Goal: Transaction & Acquisition: Register for event/course

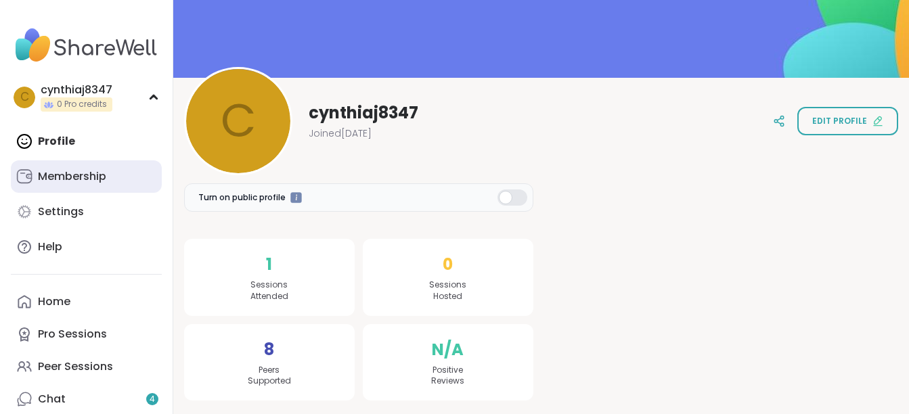
click at [65, 174] on div "Membership" at bounding box center [72, 176] width 68 height 15
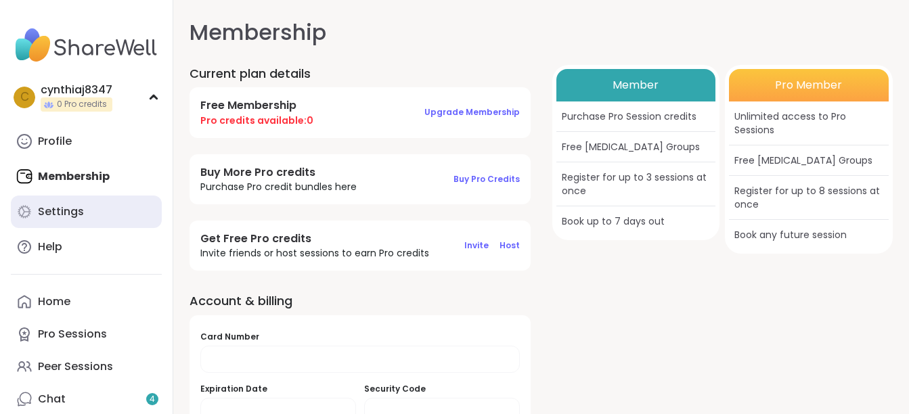
click at [64, 210] on div "Settings" at bounding box center [61, 211] width 46 height 15
select select "**"
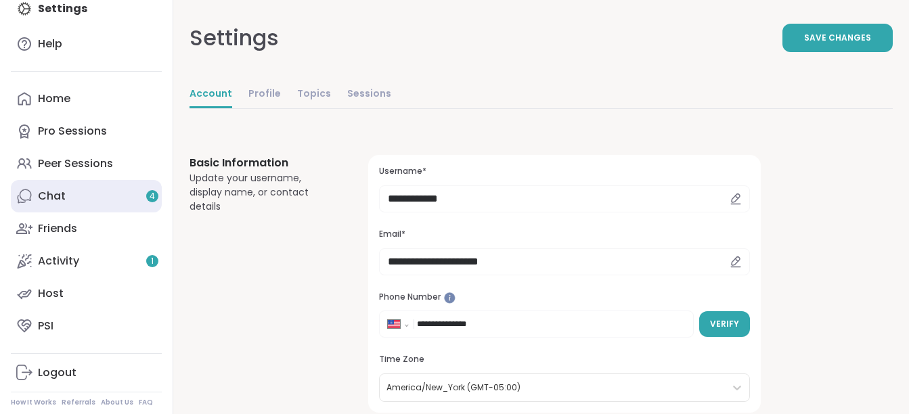
click at [93, 194] on link "Chat 4" at bounding box center [86, 196] width 151 height 32
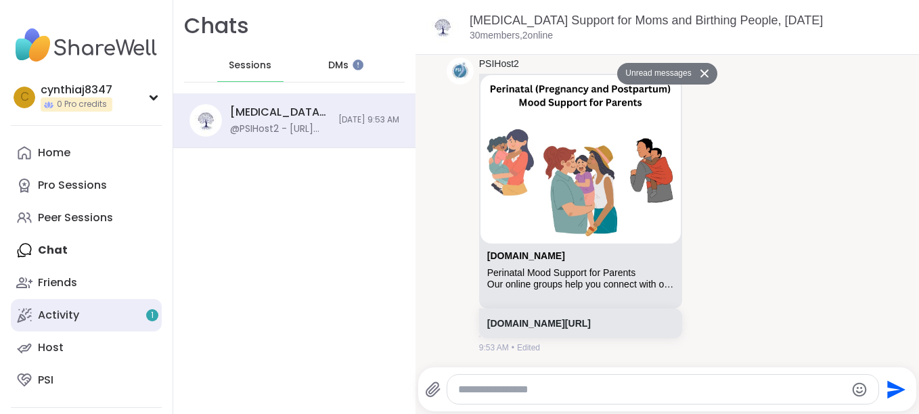
click at [47, 320] on div "Activity 1" at bounding box center [58, 315] width 41 height 15
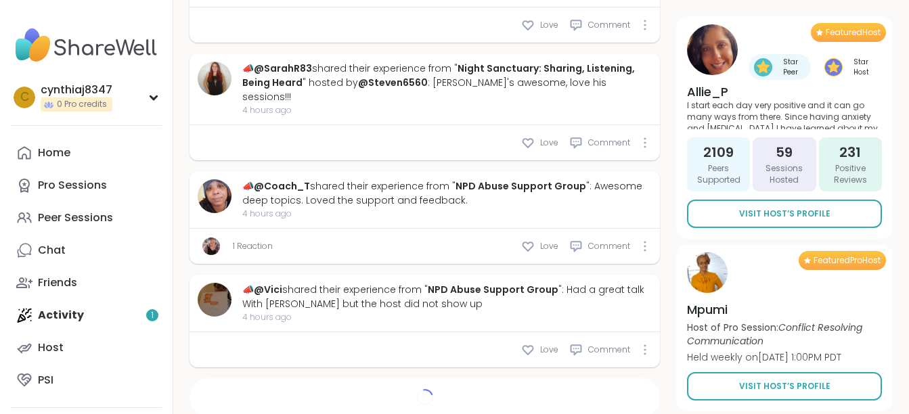
scroll to position [1549, 0]
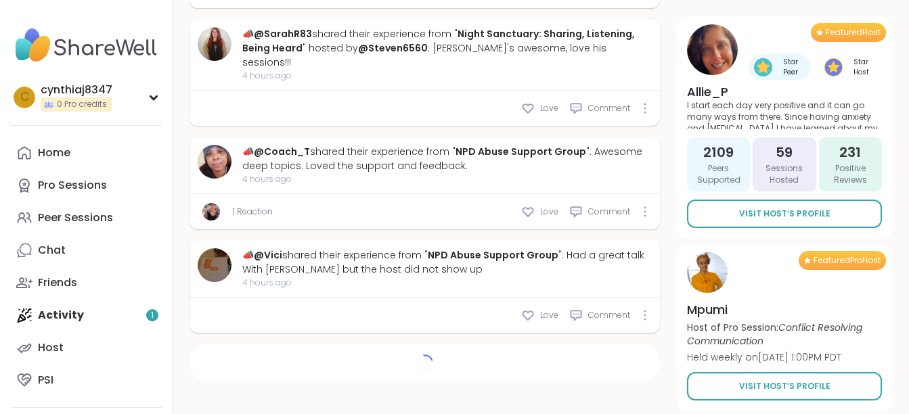
type textarea "*"
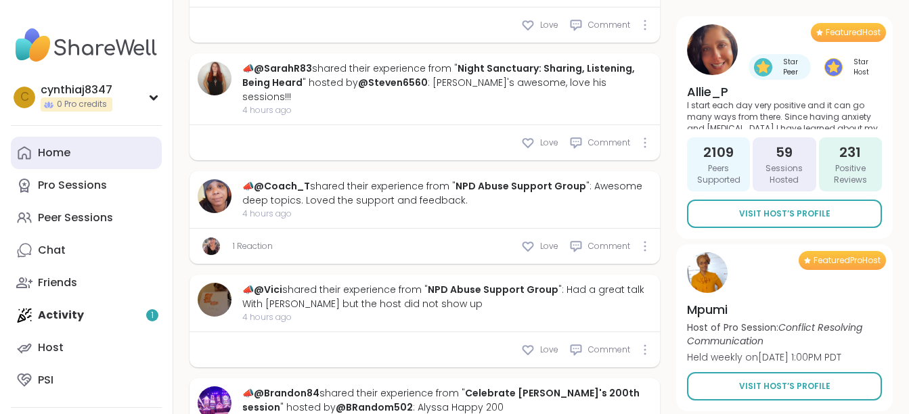
click at [53, 147] on div "Home" at bounding box center [54, 152] width 32 height 15
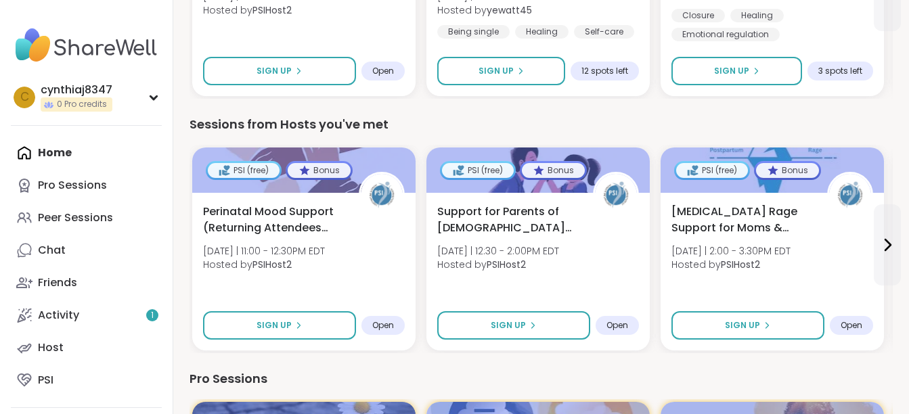
scroll to position [82, 0]
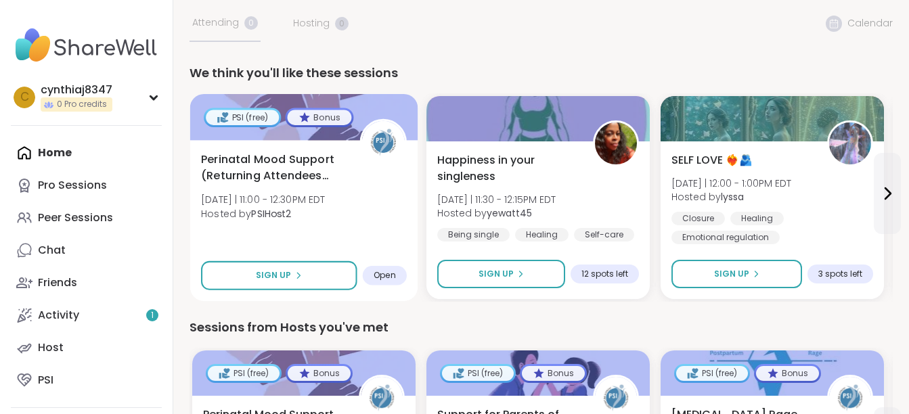
click at [376, 277] on span "Open" at bounding box center [384, 275] width 22 height 11
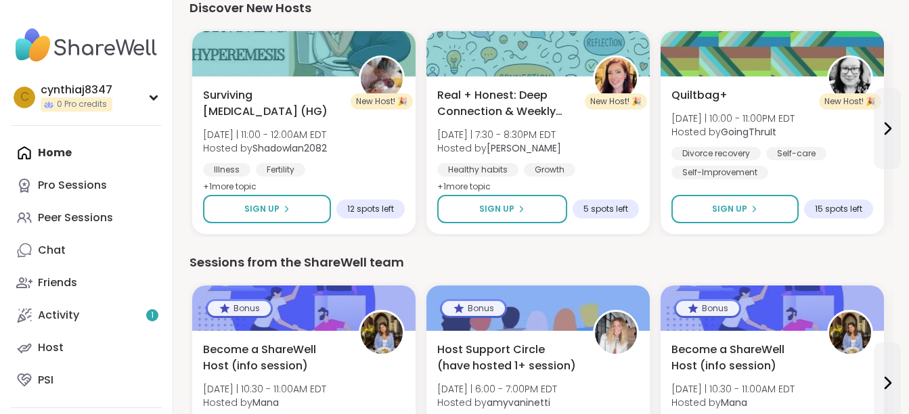
scroll to position [1300, 0]
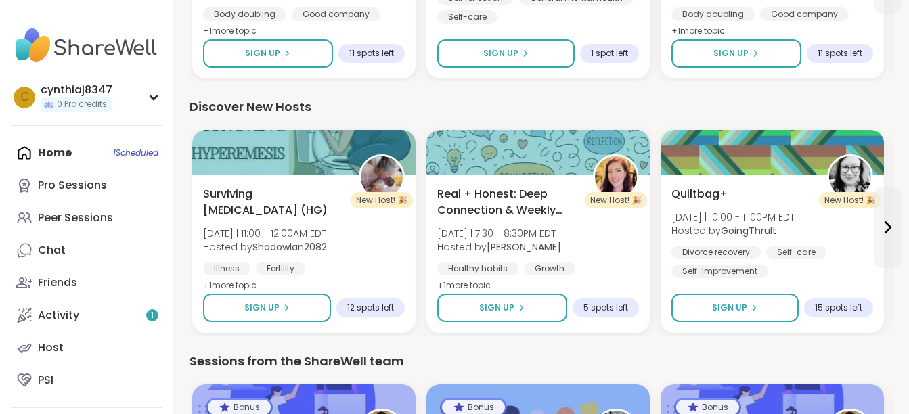
click at [120, 156] on div "Home 1 Scheduled Pro Sessions Peer Sessions Chat Friends Activity 1 Host PSI" at bounding box center [86, 267] width 151 height 260
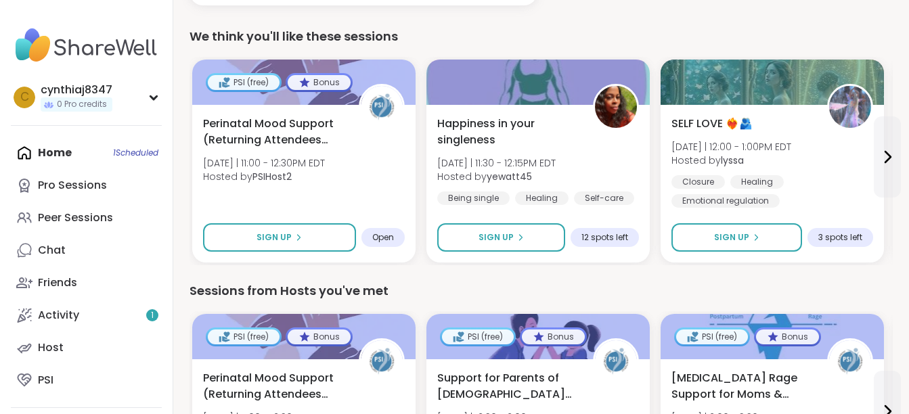
scroll to position [0, 0]
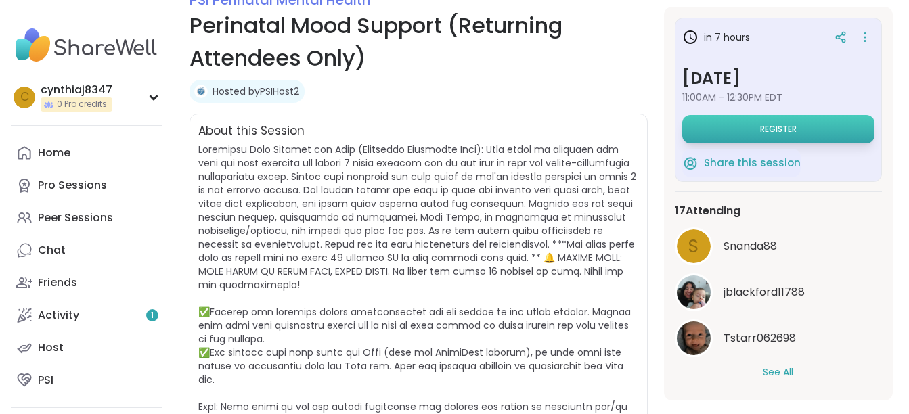
click at [725, 127] on button "Register" at bounding box center [778, 129] width 192 height 28
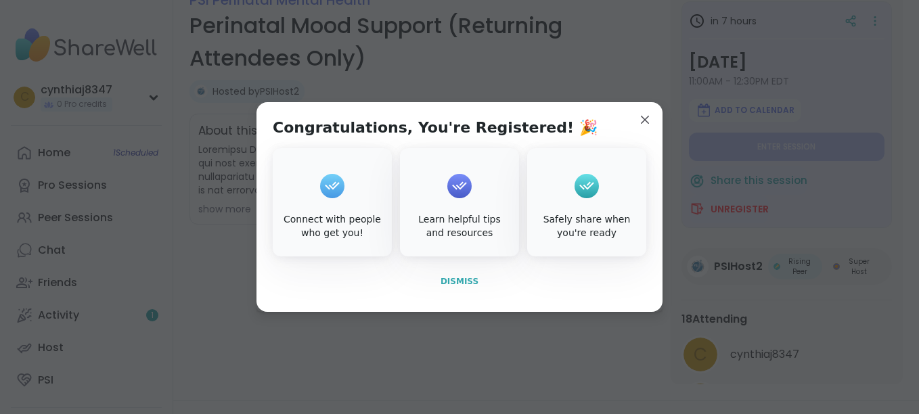
click at [463, 282] on span "Dismiss" at bounding box center [459, 281] width 38 height 9
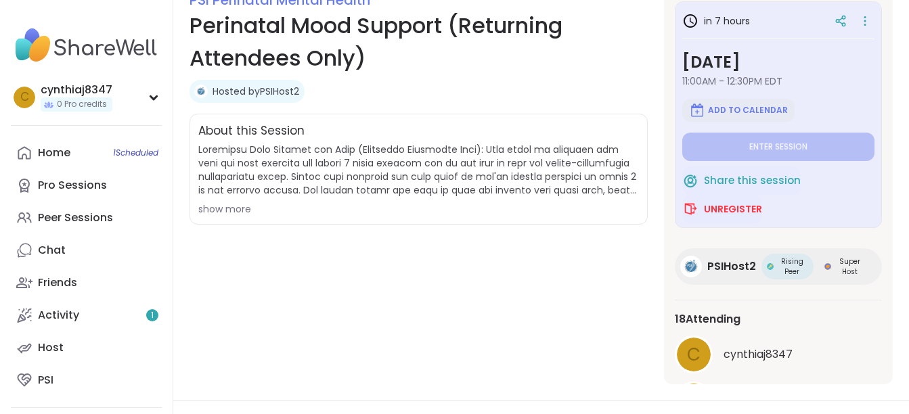
click at [733, 111] on span "Add to Calendar" at bounding box center [748, 110] width 80 height 11
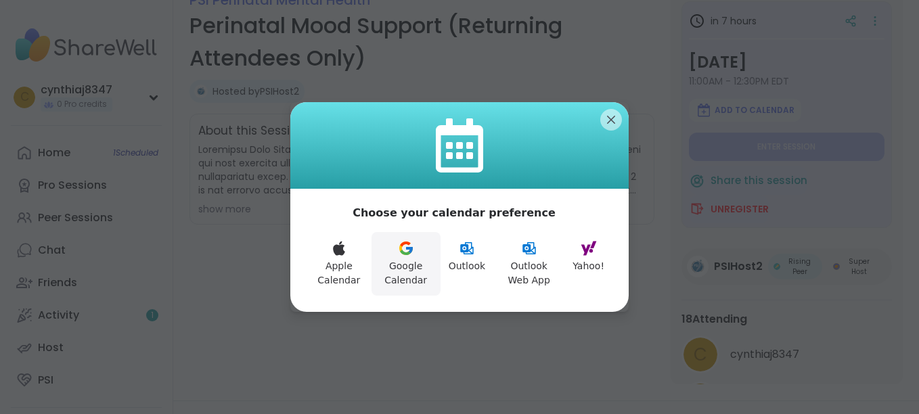
click at [407, 264] on button "Google Calendar" at bounding box center [405, 264] width 69 height 64
